Goal: Navigation & Orientation: Find specific page/section

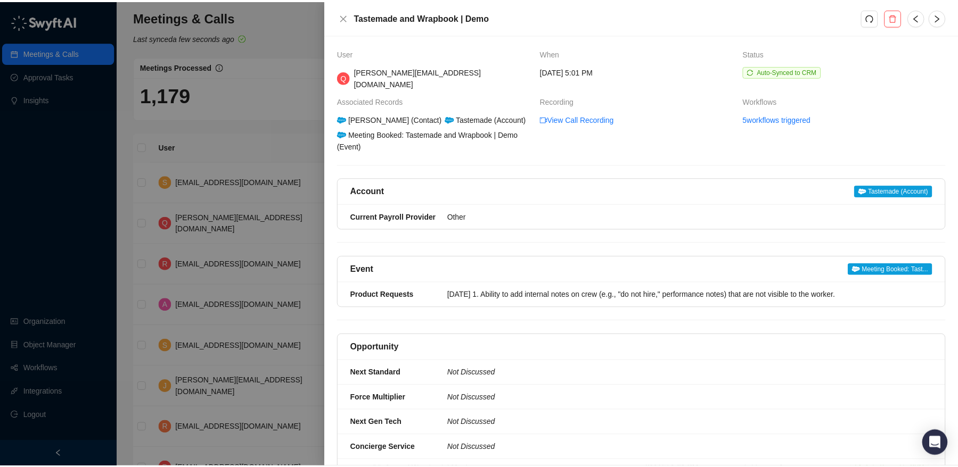
scroll to position [10, 0]
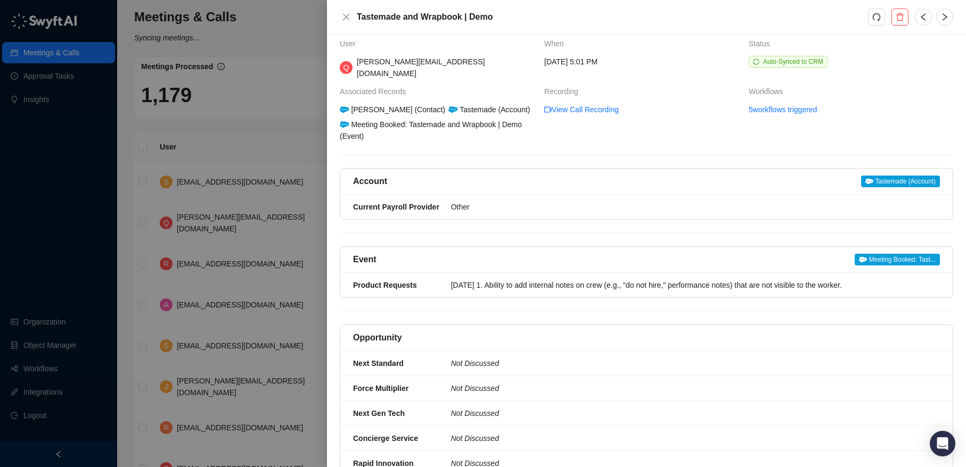
click at [916, 57] on span "Auto-Synced to CRM" at bounding box center [850, 62] width 204 height 12
click at [348, 24] on div "Tastemade and Wrapbook | Demo" at bounding box center [646, 17] width 639 height 35
click at [345, 15] on icon "close" at bounding box center [346, 17] width 9 height 9
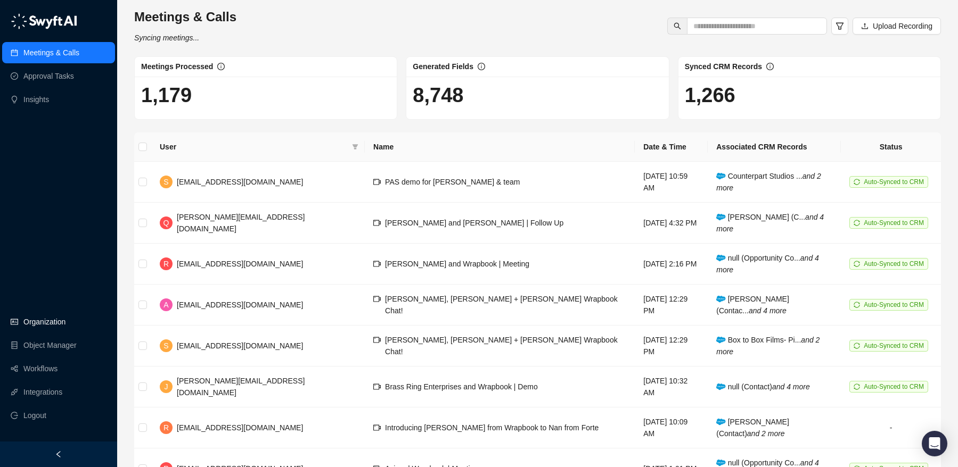
click at [62, 325] on link "Organization" at bounding box center [44, 321] width 42 height 21
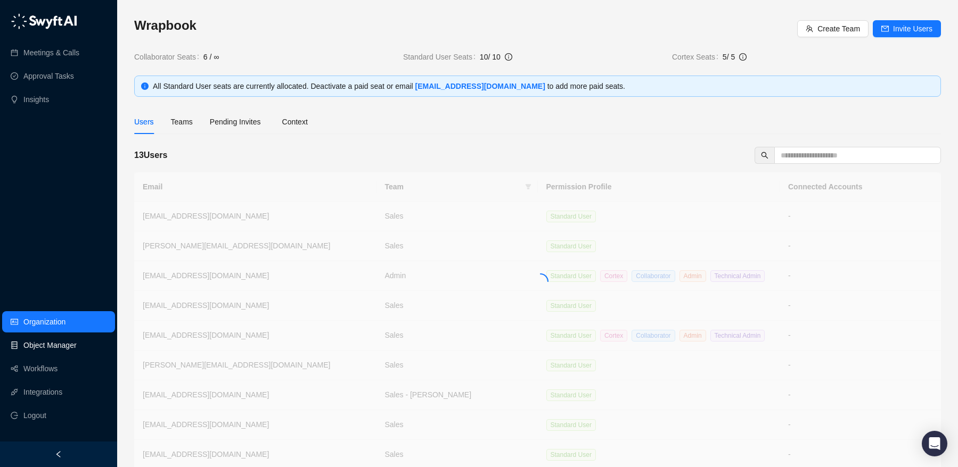
click at [61, 349] on link "Object Manager" at bounding box center [49, 345] width 53 height 21
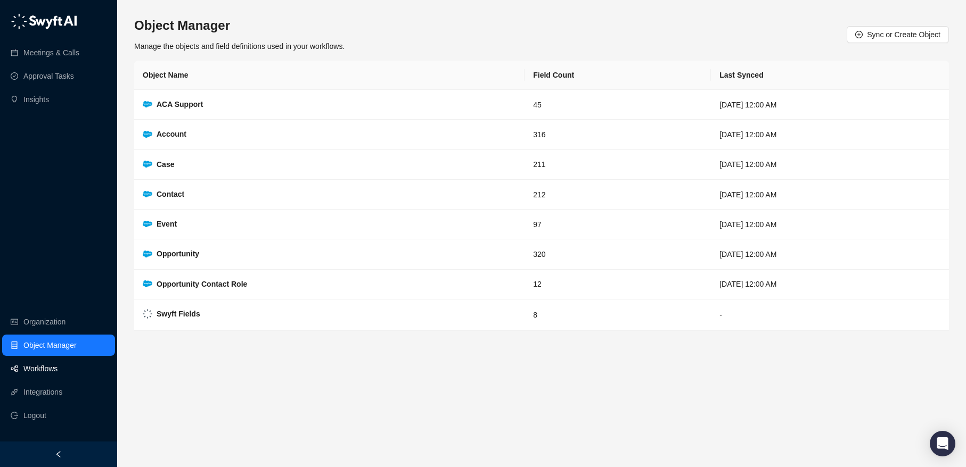
click at [46, 365] on link "Workflows" at bounding box center [40, 368] width 34 height 21
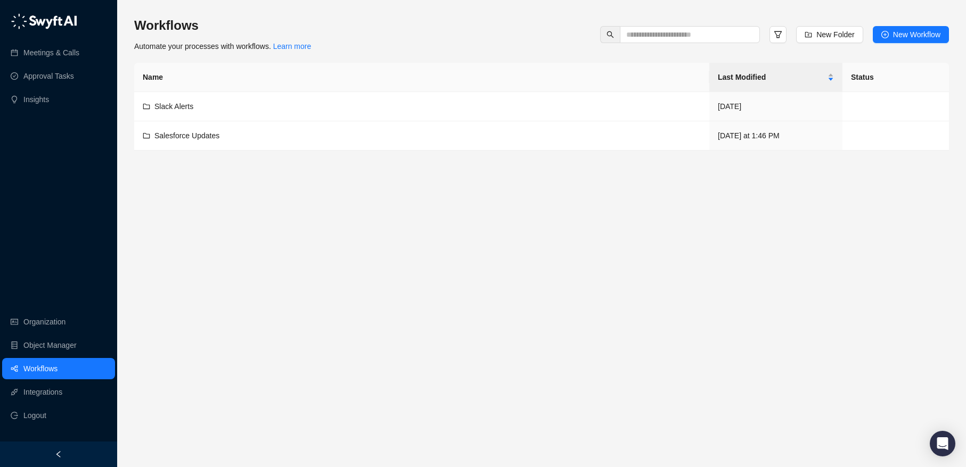
click at [50, 27] on img at bounding box center [44, 21] width 67 height 16
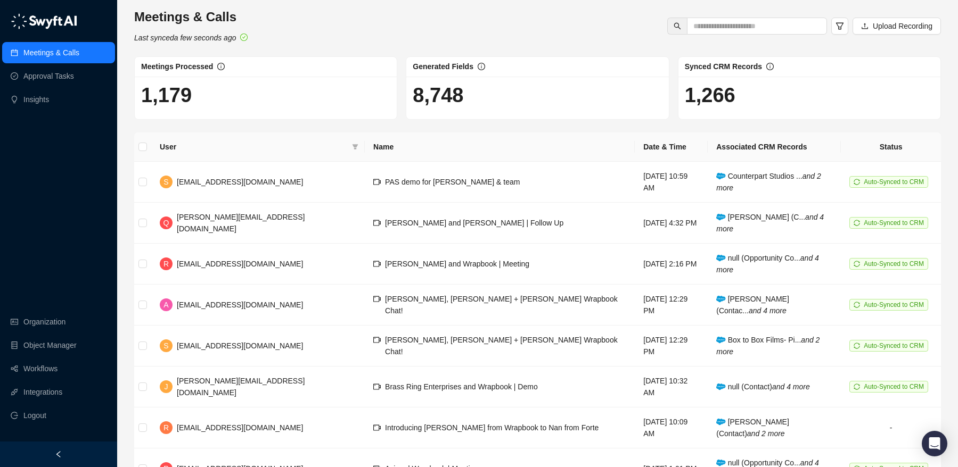
click at [401, 24] on div "Meetings & Calls Last synced a few seconds ago Upload Recording" at bounding box center [537, 26] width 813 height 35
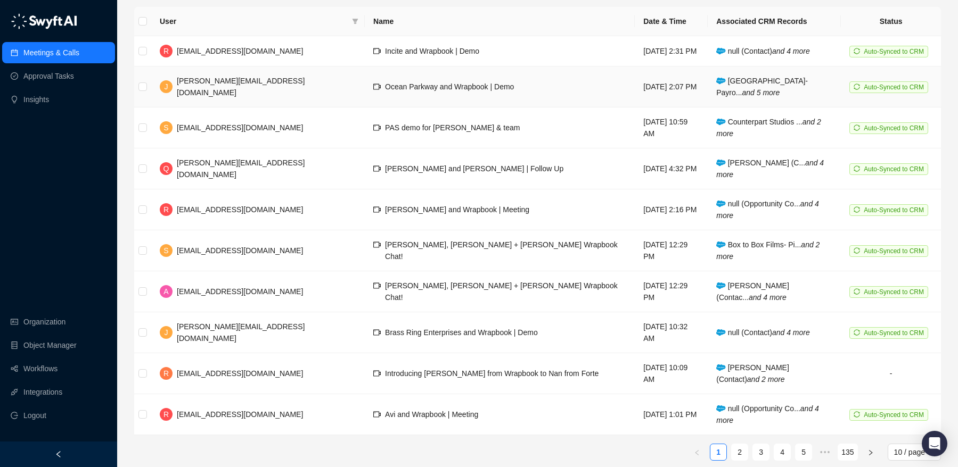
scroll to position [126, 0]
click at [744, 444] on link "2" at bounding box center [739, 452] width 16 height 16
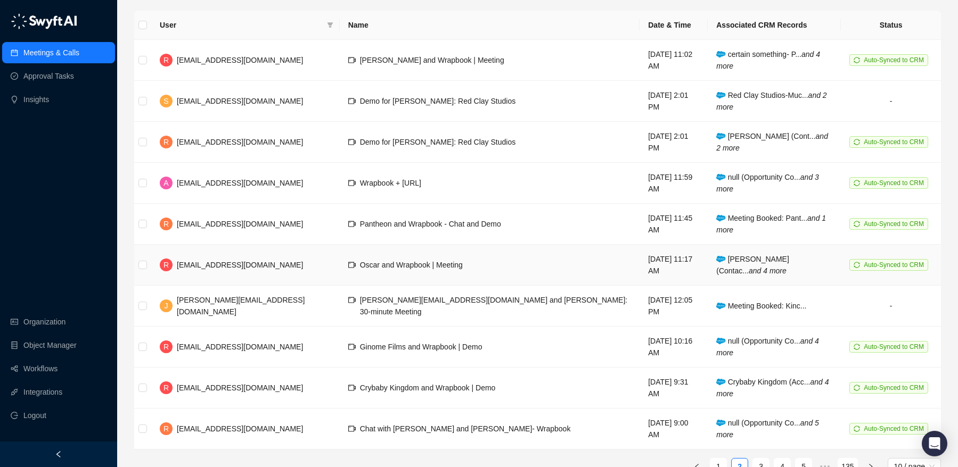
scroll to position [136, 0]
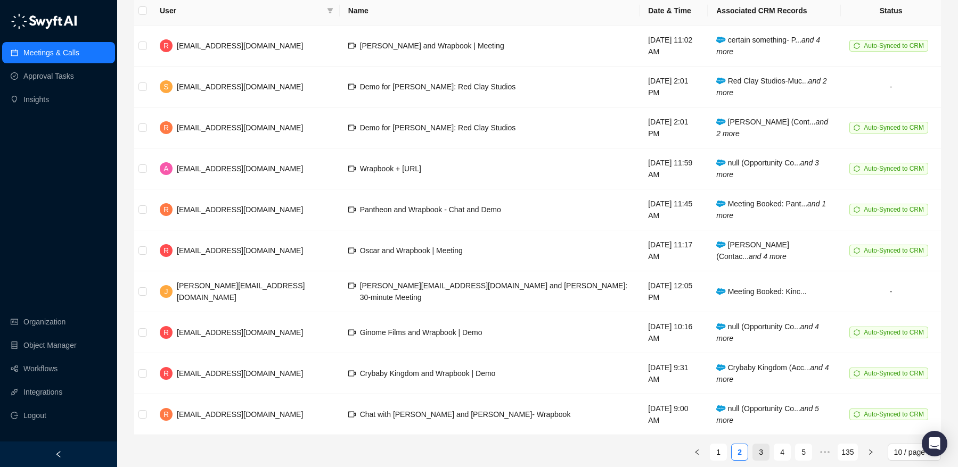
click at [762, 444] on link "3" at bounding box center [761, 452] width 16 height 16
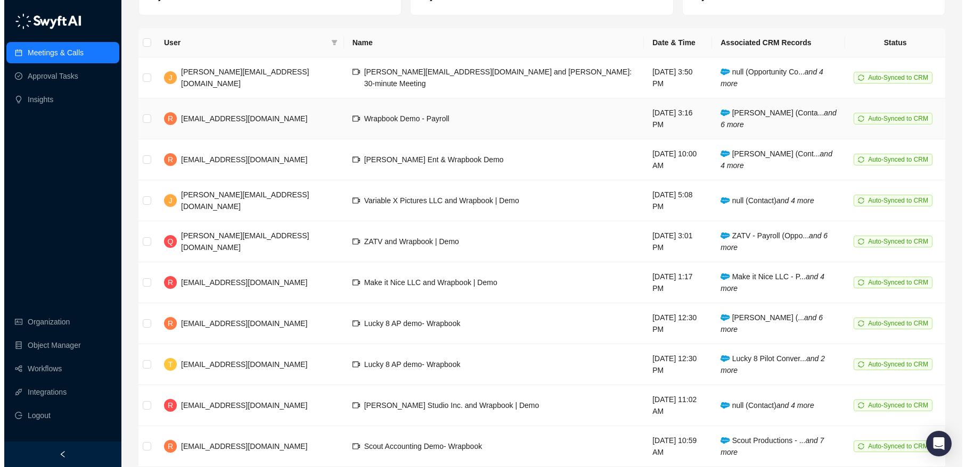
scroll to position [108, 0]
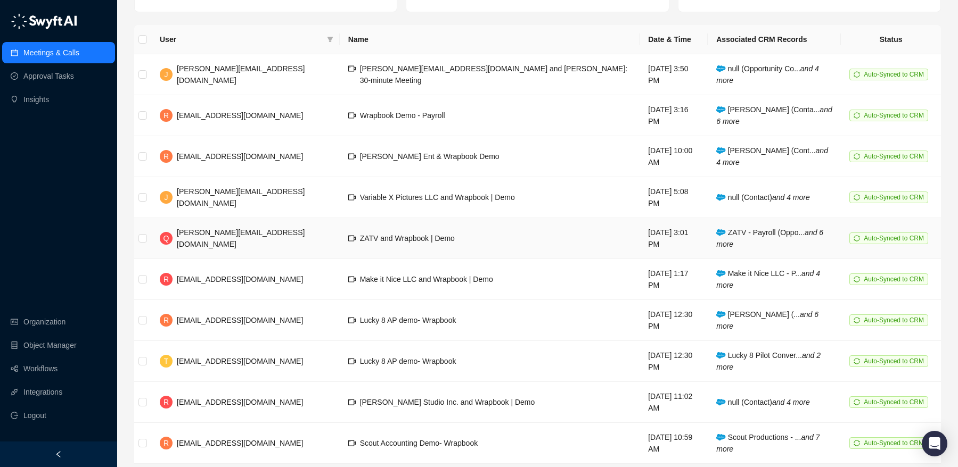
click at [499, 224] on td "ZATV and Wrapbook | Demo" at bounding box center [490, 238] width 300 height 41
